Goal: Task Accomplishment & Management: Use online tool/utility

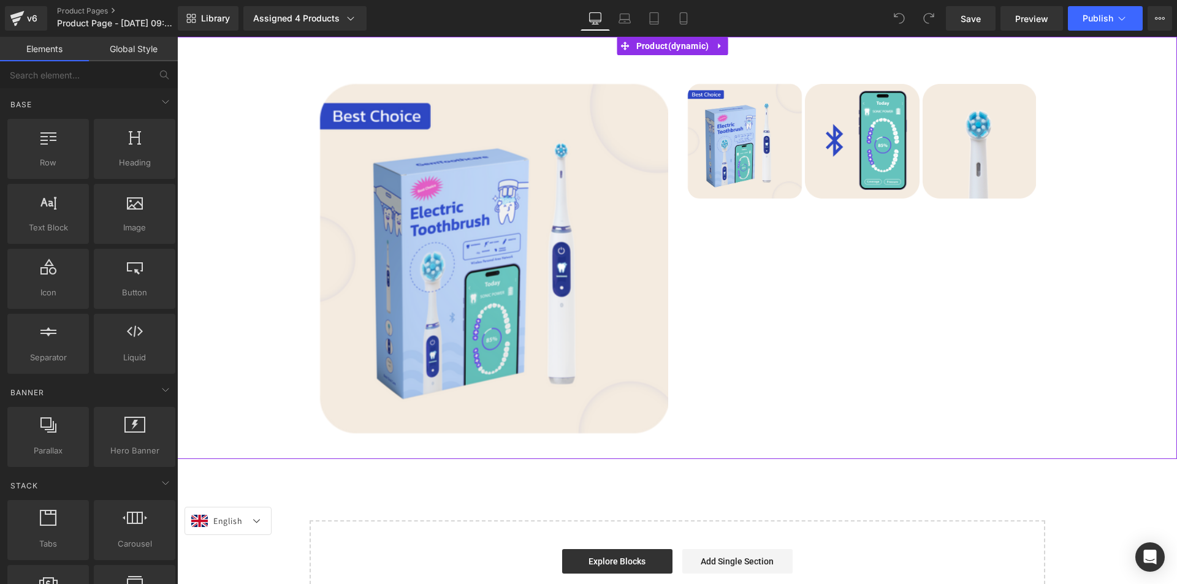
click at [261, 166] on div "‹ ›" at bounding box center [677, 248] width 988 height 386
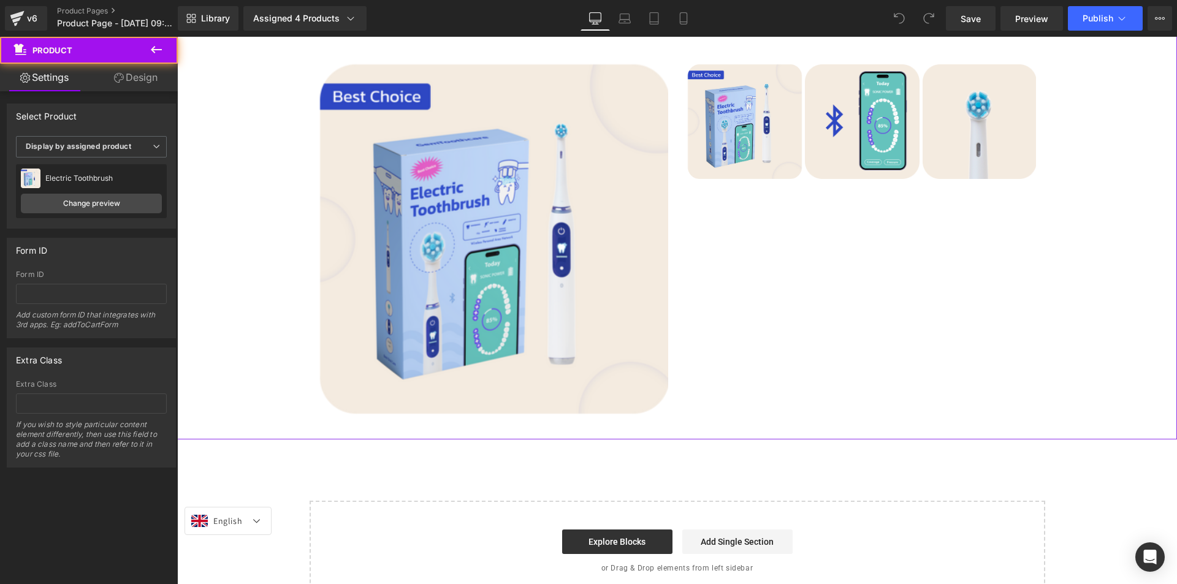
scroll to position [55, 0]
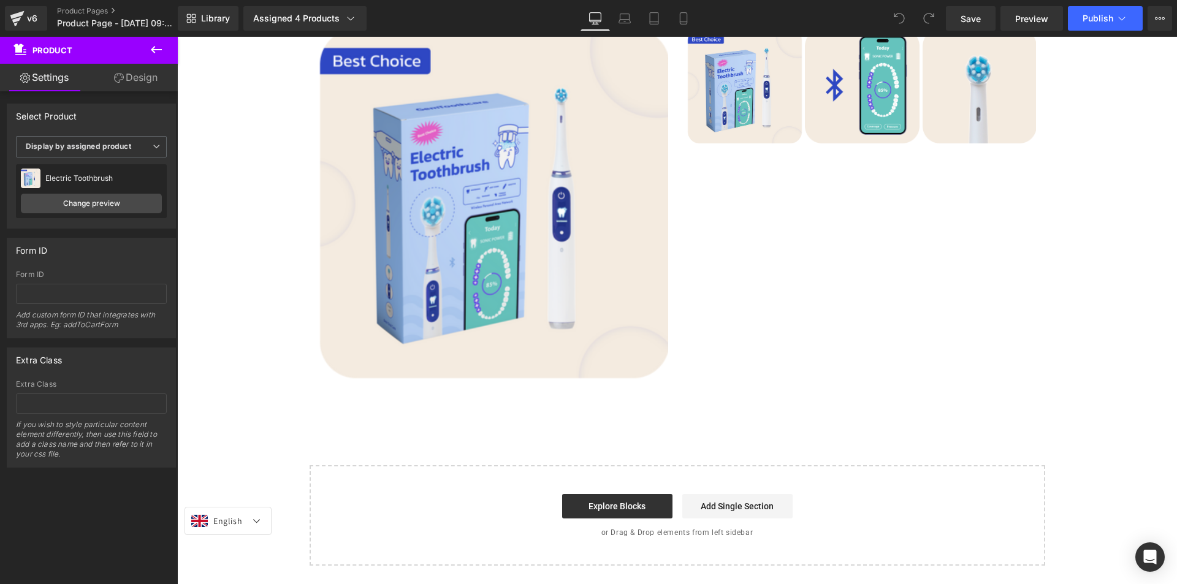
click at [148, 42] on button at bounding box center [156, 50] width 43 height 27
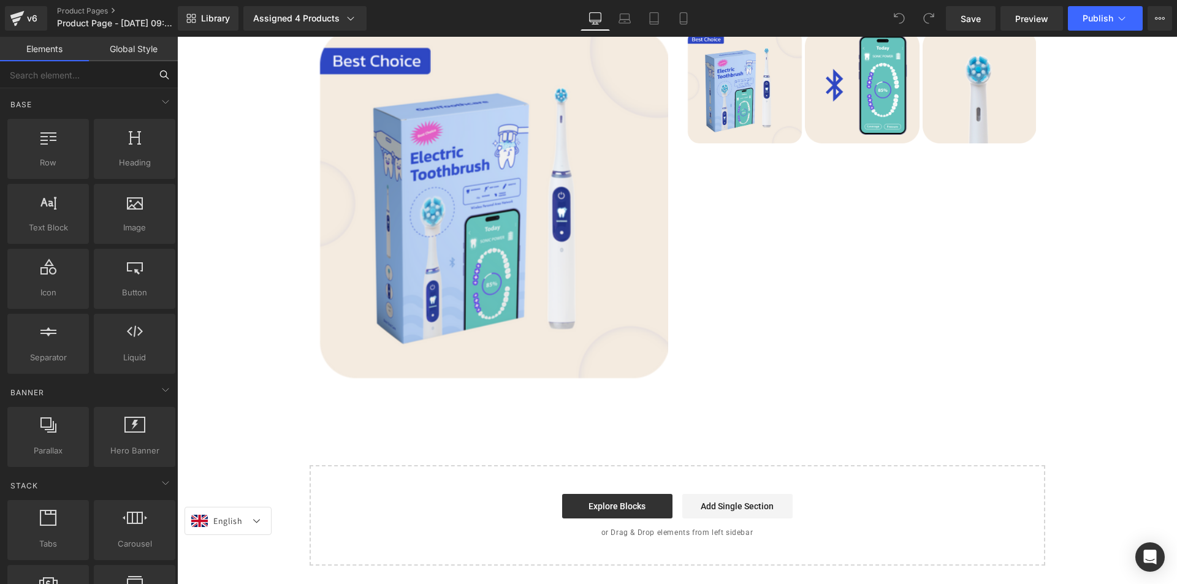
click at [124, 76] on input "text" at bounding box center [75, 74] width 151 height 27
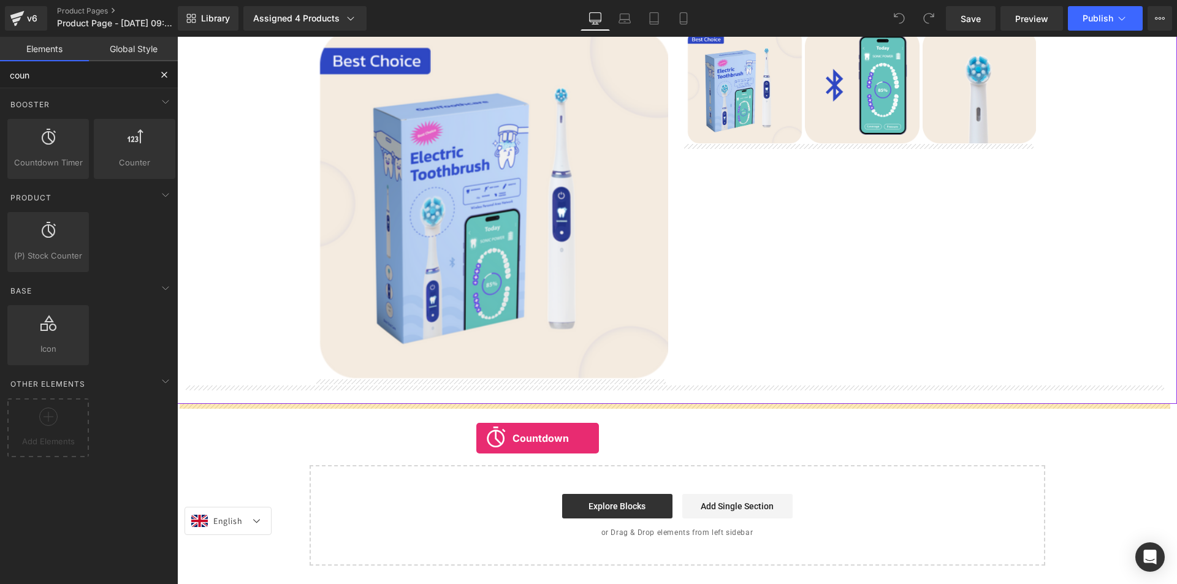
drag, startPoint x: 243, startPoint y: 181, endPoint x: 476, endPoint y: 438, distance: 347.2
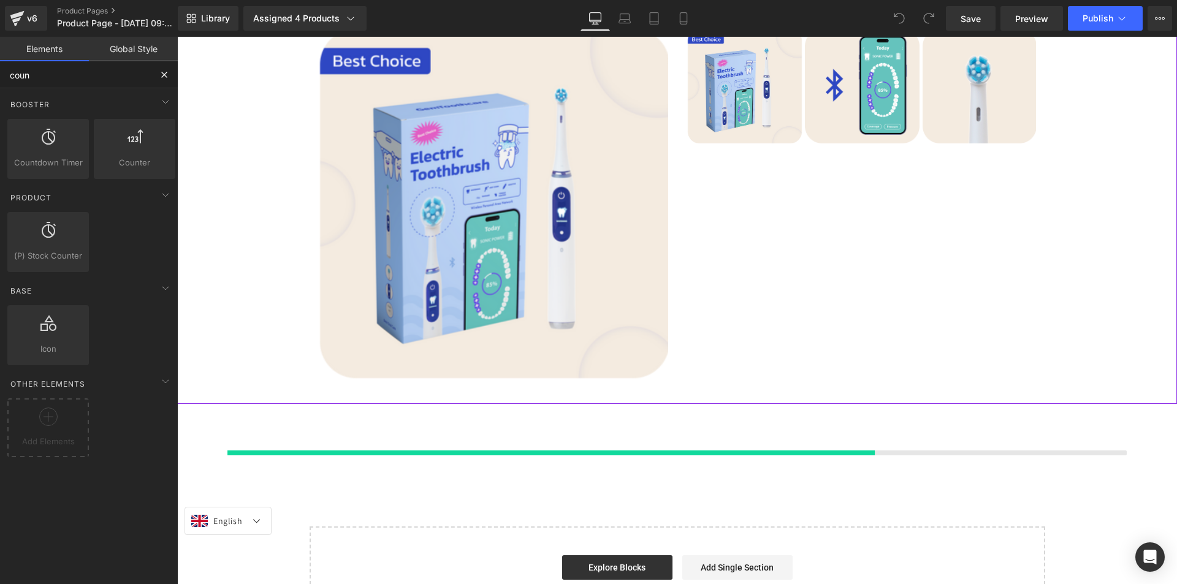
type input "coun"
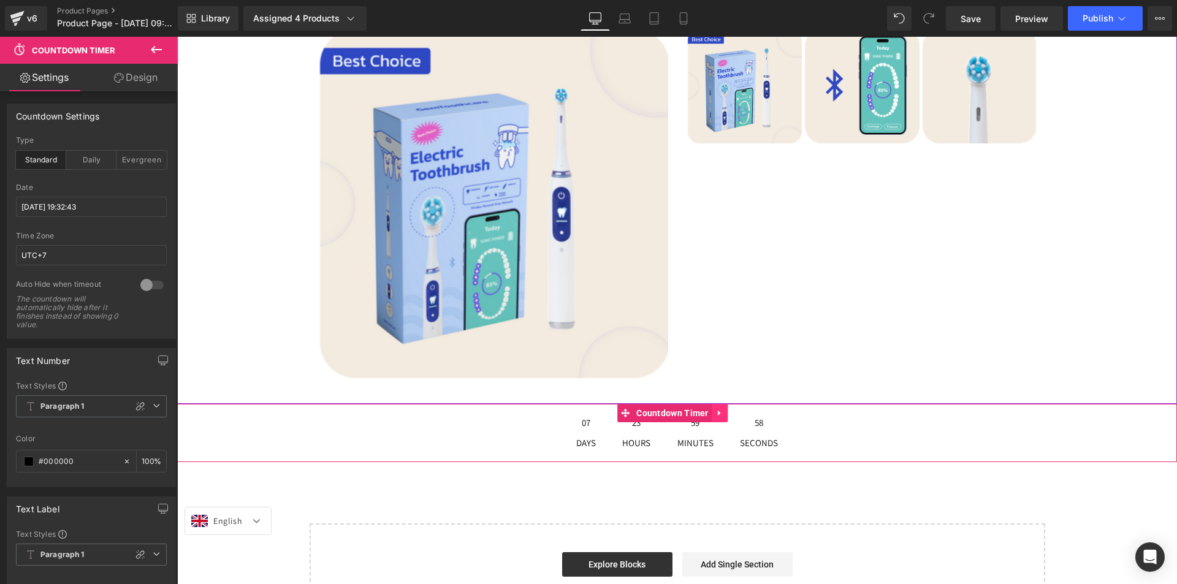
click at [720, 414] on icon at bounding box center [719, 414] width 2 height 6
click at [731, 414] on icon at bounding box center [727, 413] width 9 height 9
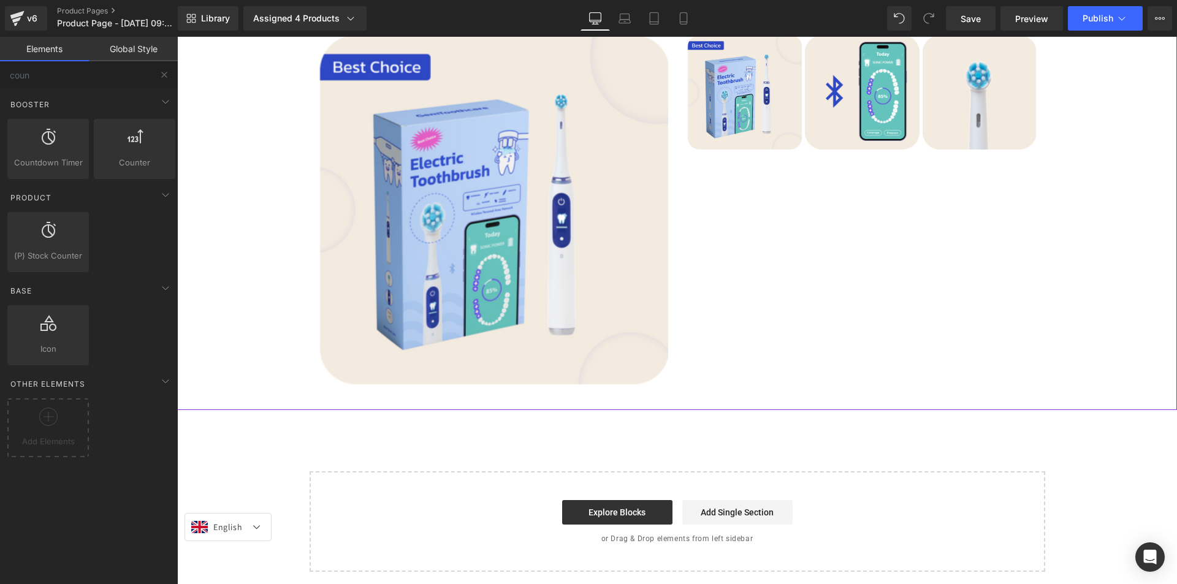
scroll to position [49, 0]
click at [80, 8] on link "Product Pages" at bounding box center [127, 11] width 141 height 10
